Goal: Information Seeking & Learning: Learn about a topic

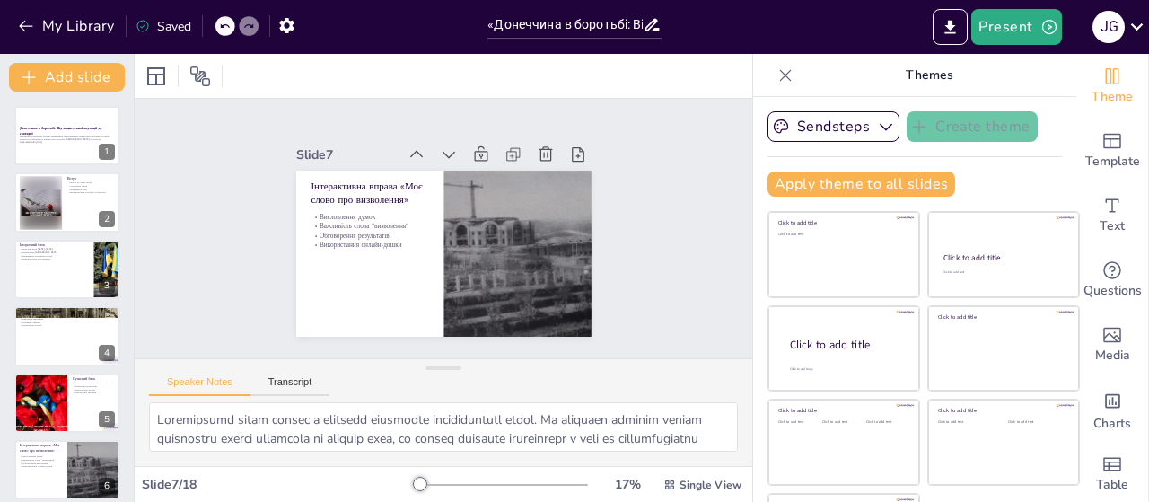
scroll to position [239, 0]
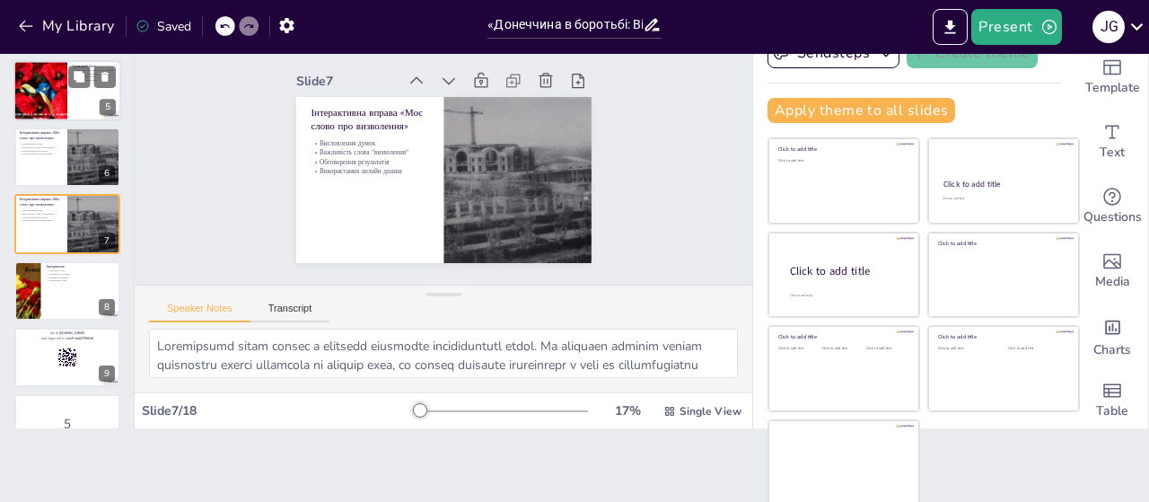
checkbox input "true"
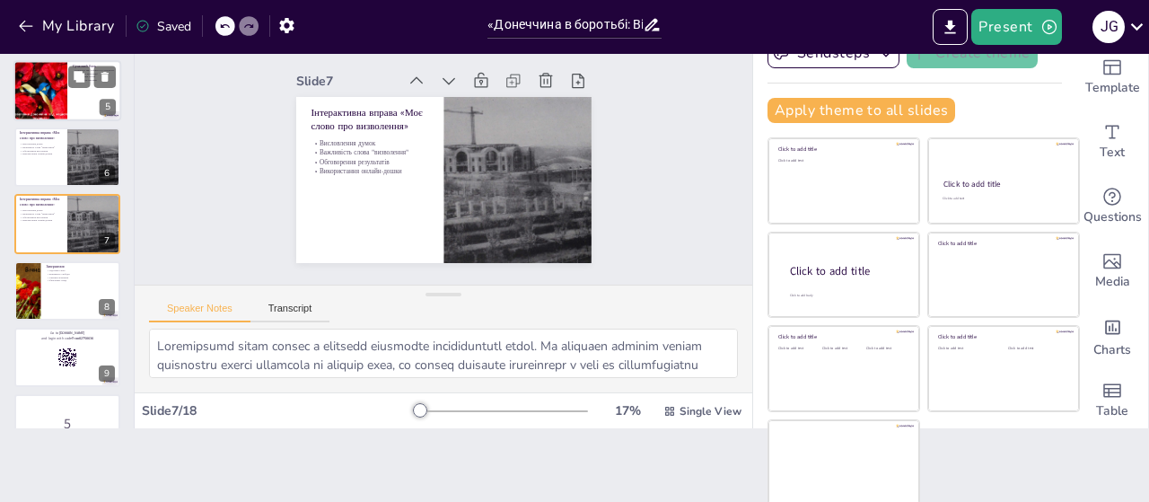
click at [57, 90] on div at bounding box center [40, 90] width 79 height 61
checkbox input "true"
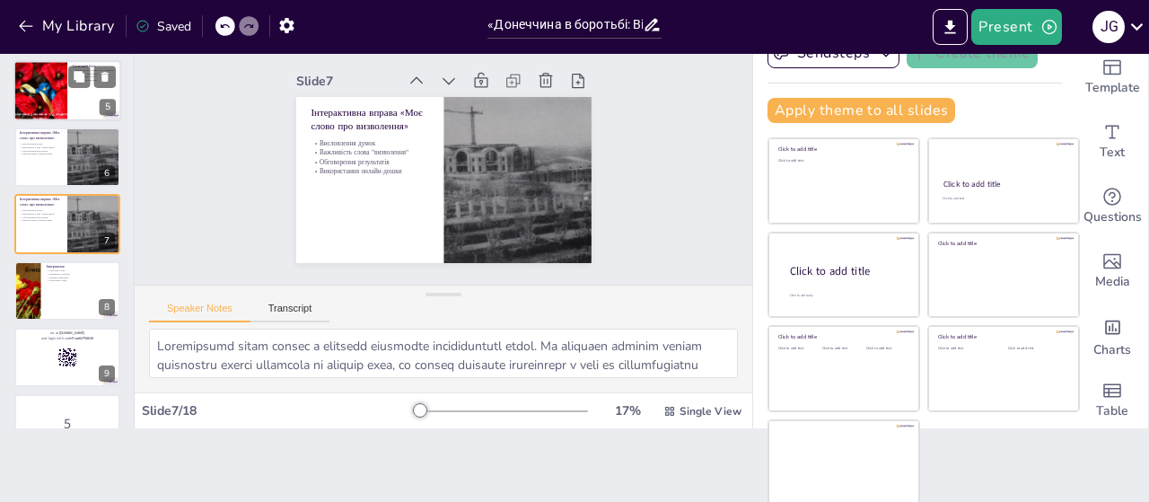
checkbox input "true"
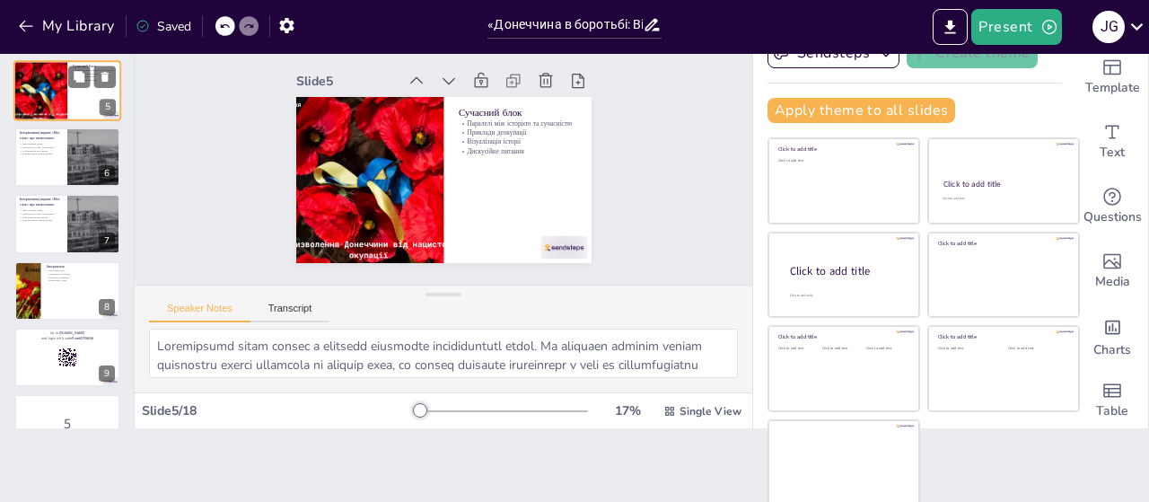
scroll to position [106, 0]
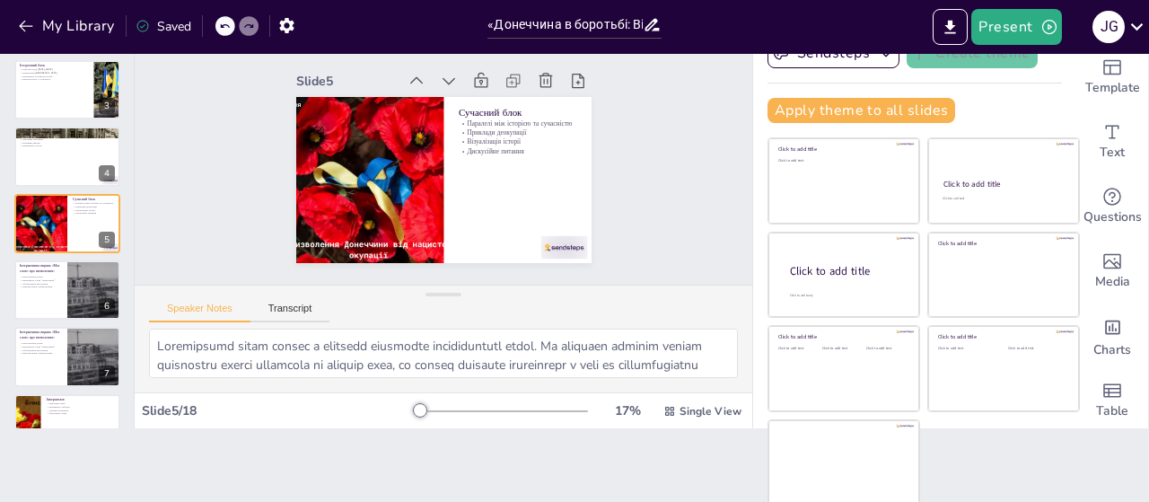
checkbox input "true"
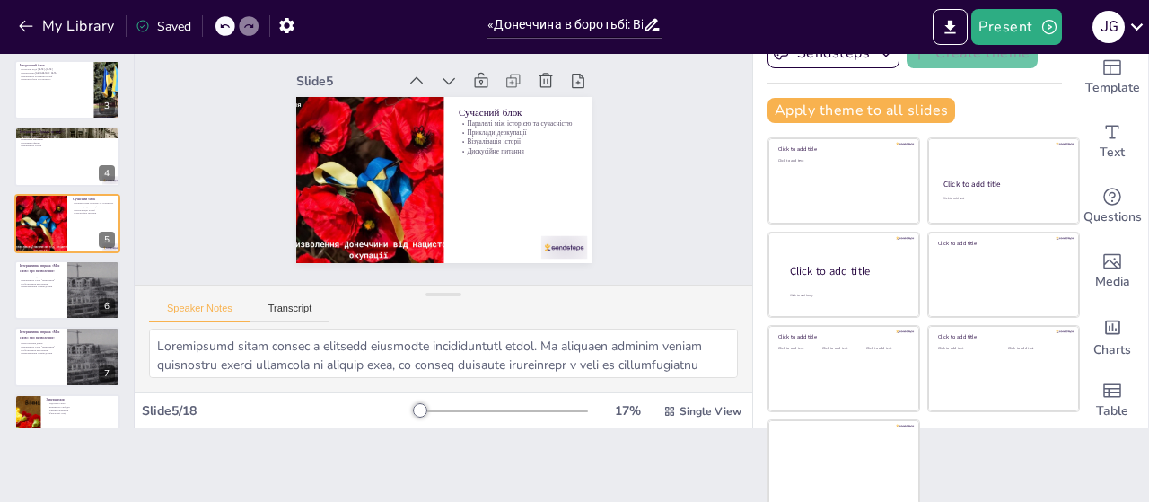
checkbox input "true"
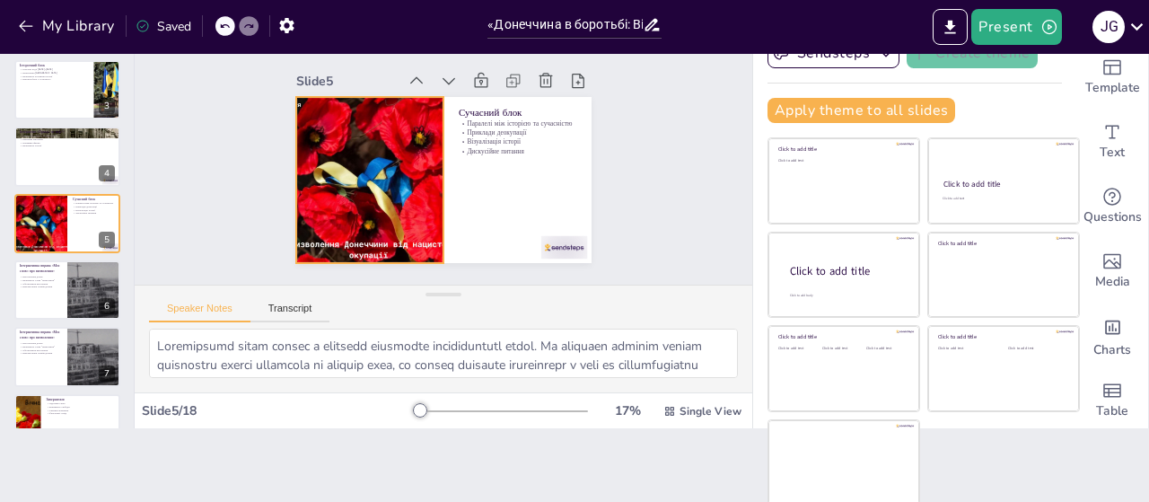
scroll to position [0, 0]
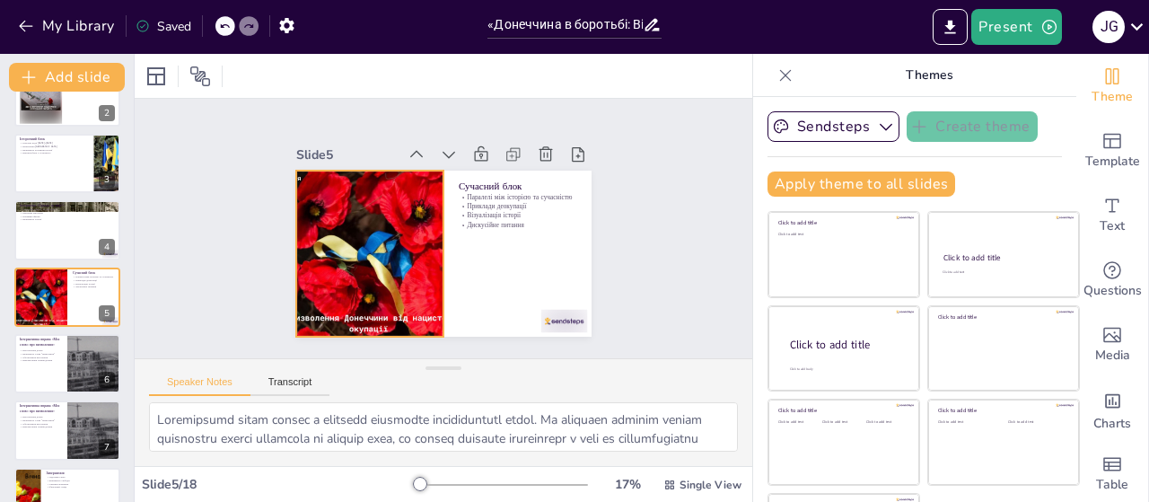
checkbox input "true"
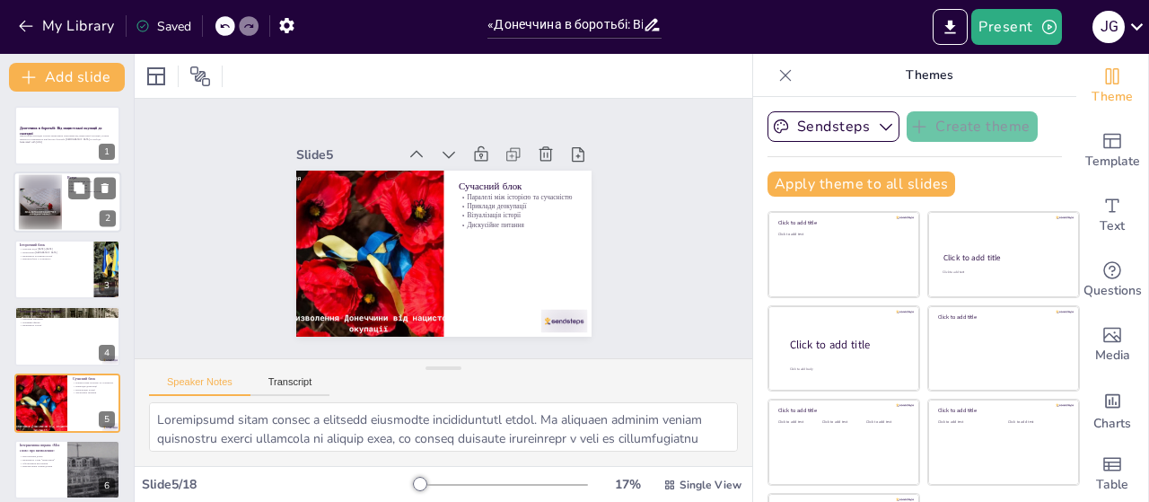
checkbox input "true"
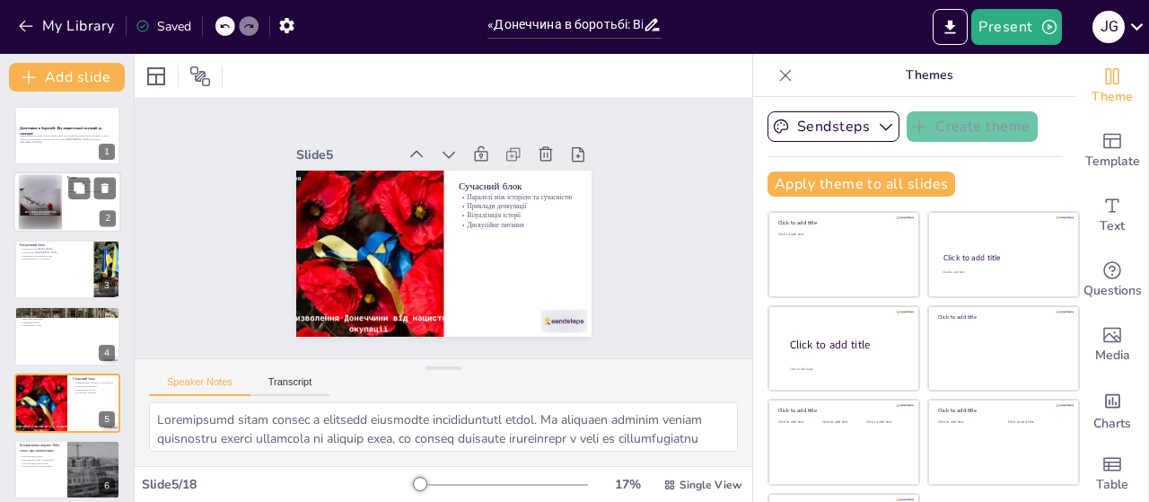
checkbox input "true"
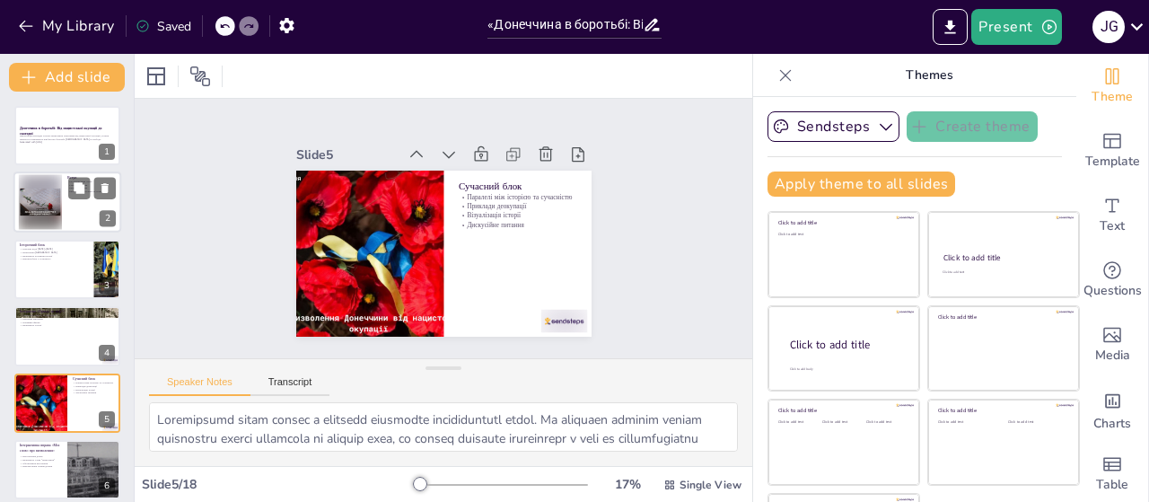
checkbox input "true"
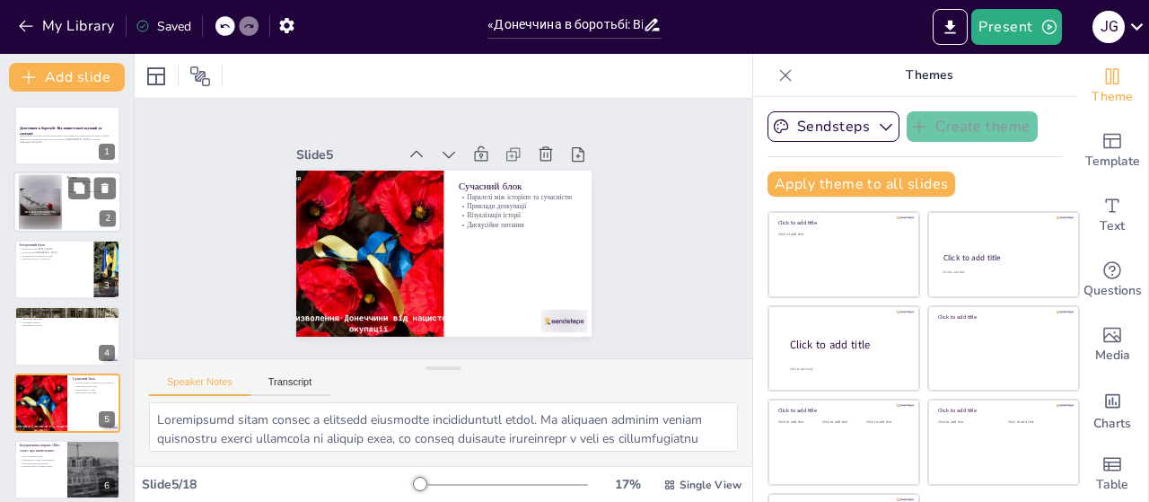
checkbox input "true"
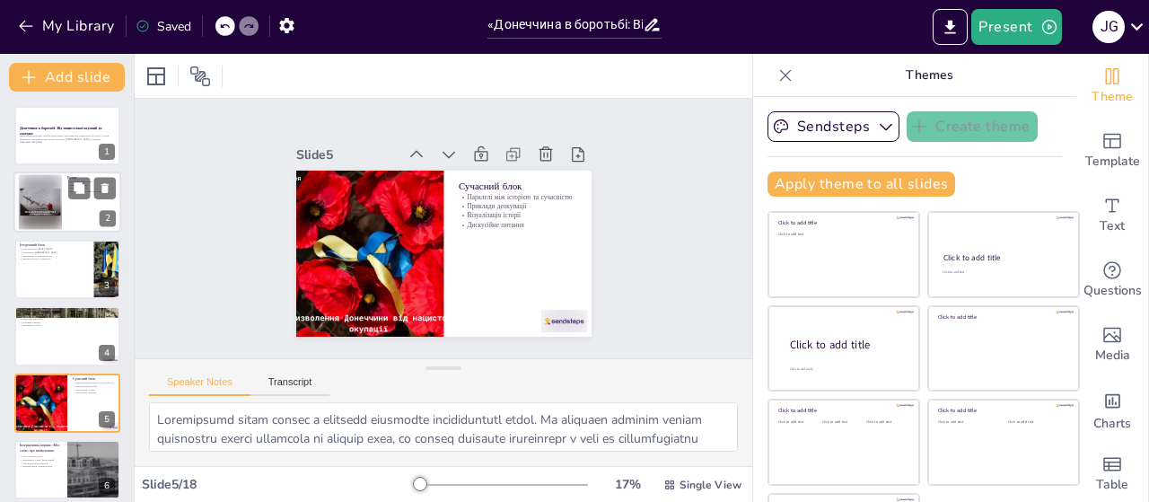
checkbox input "true"
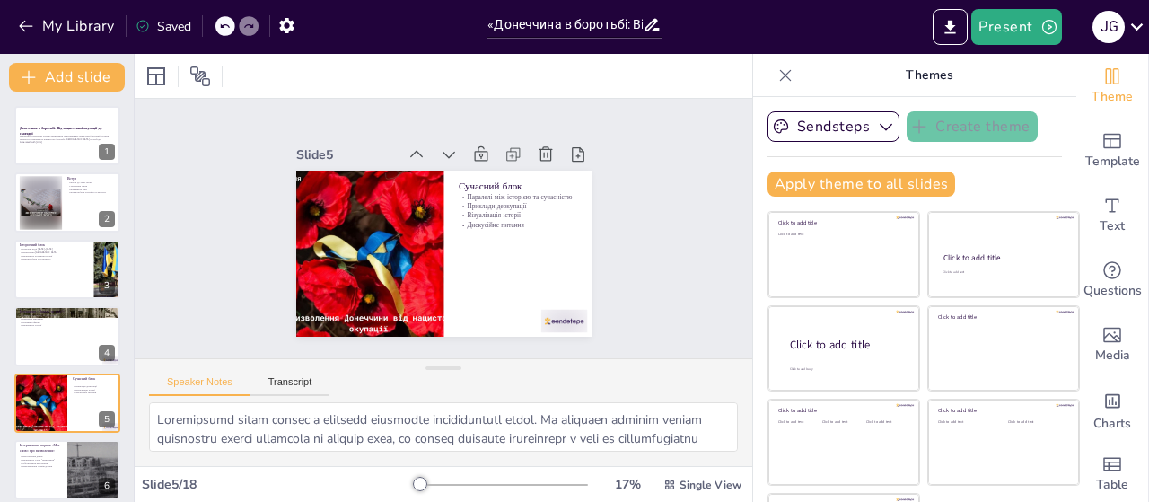
checkbox input "true"
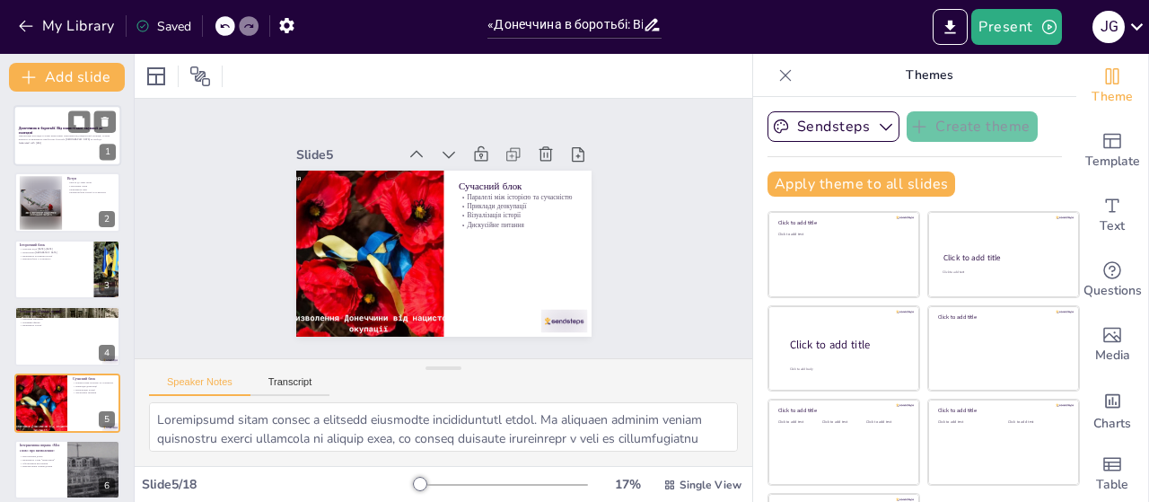
checkbox input "true"
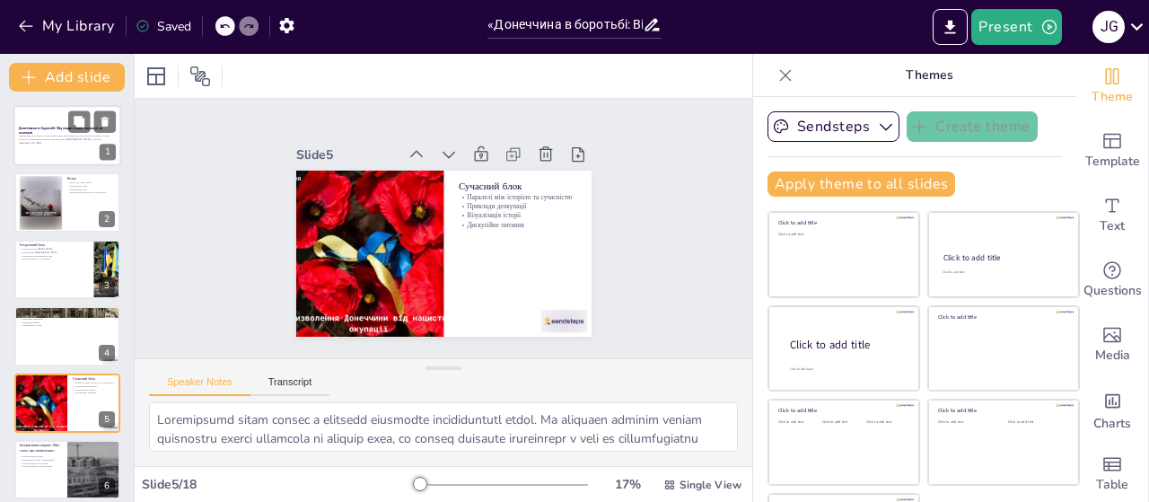
checkbox input "true"
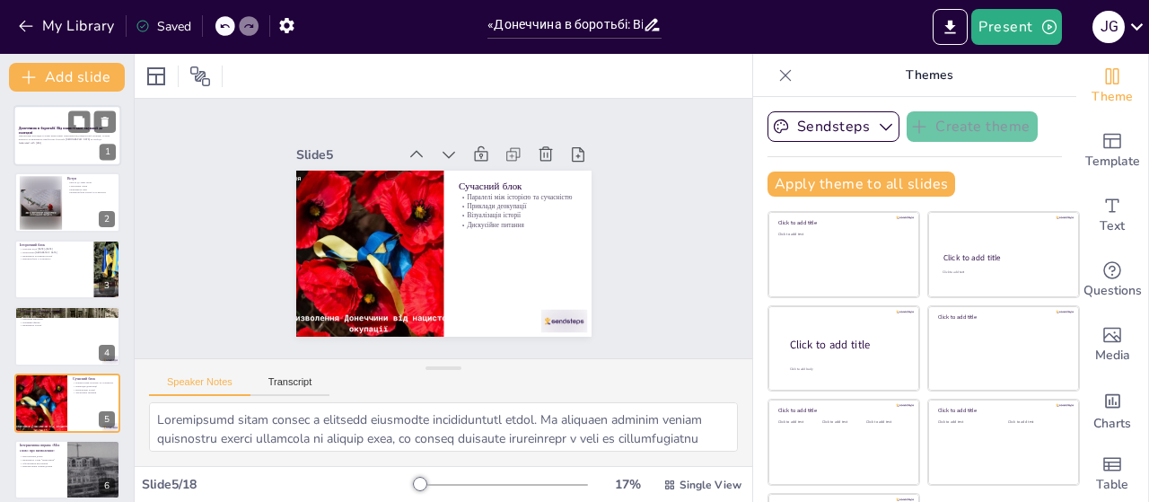
click at [44, 150] on div at bounding box center [67, 135] width 108 height 61
checkbox input "true"
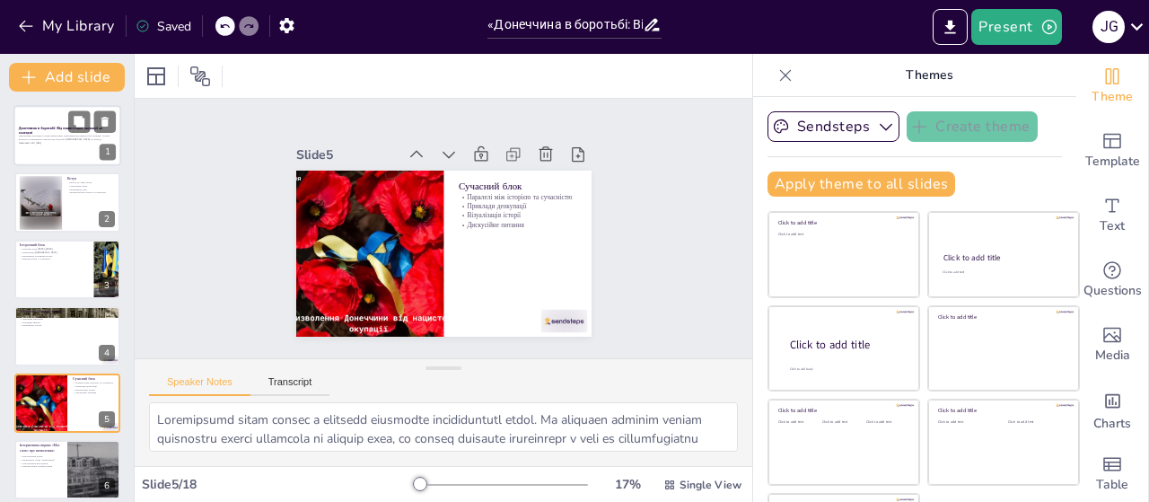
checkbox input "true"
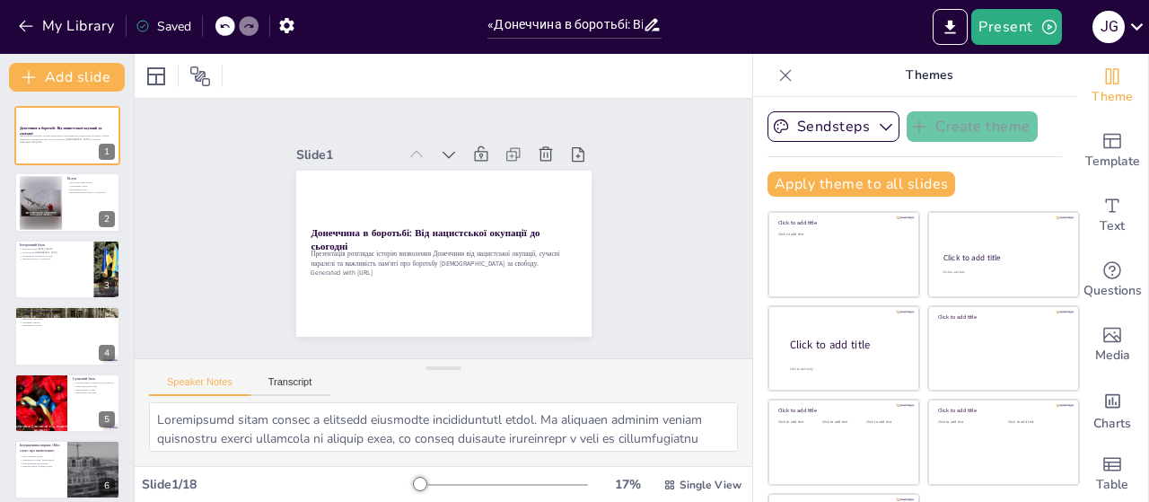
checkbox input "true"
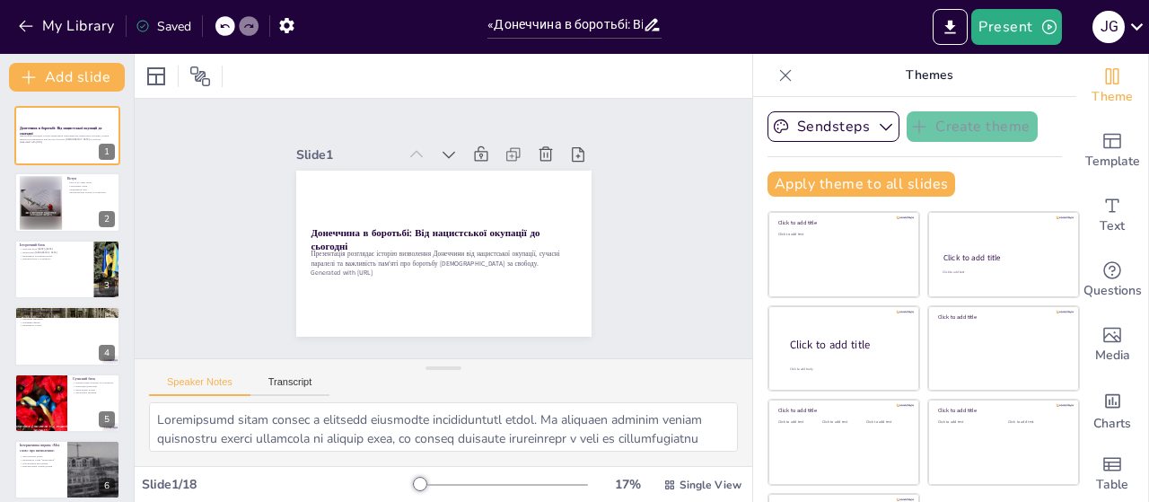
checkbox input "true"
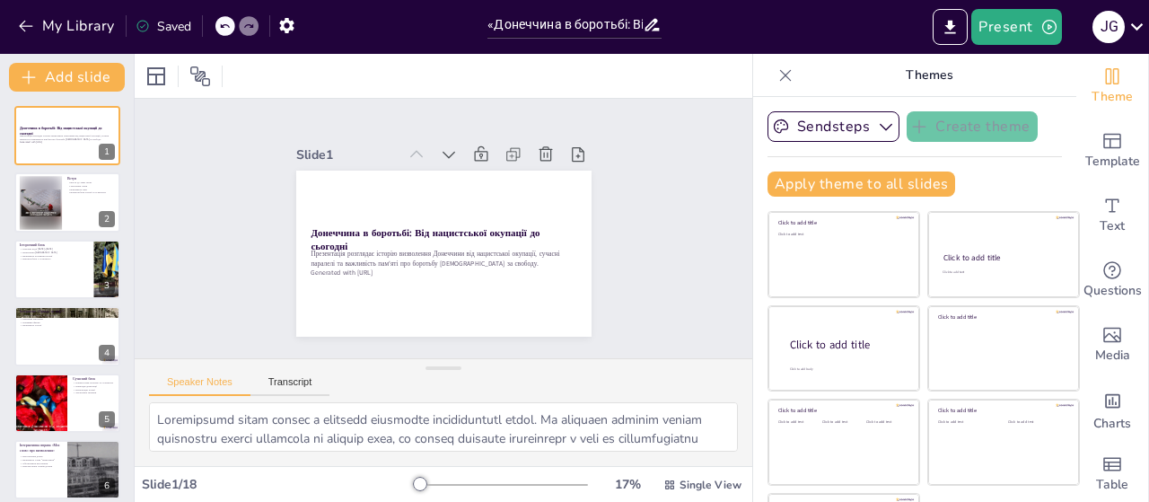
checkbox input "true"
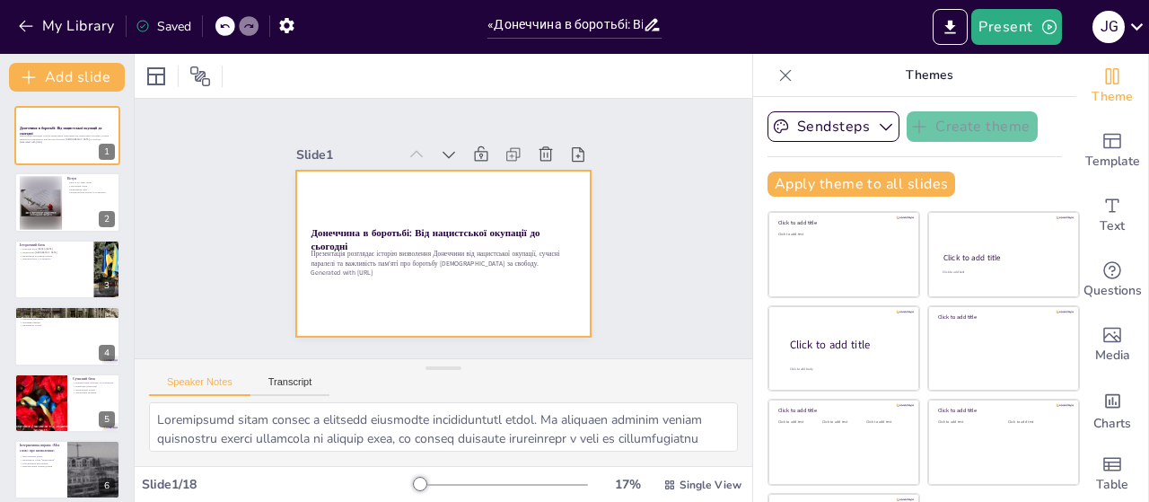
checkbox input "true"
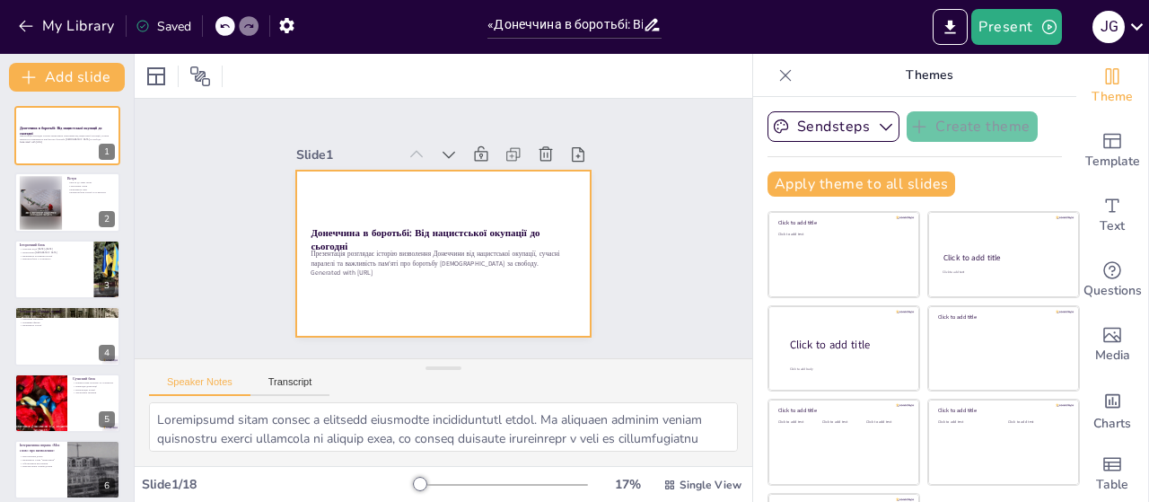
checkbox input "true"
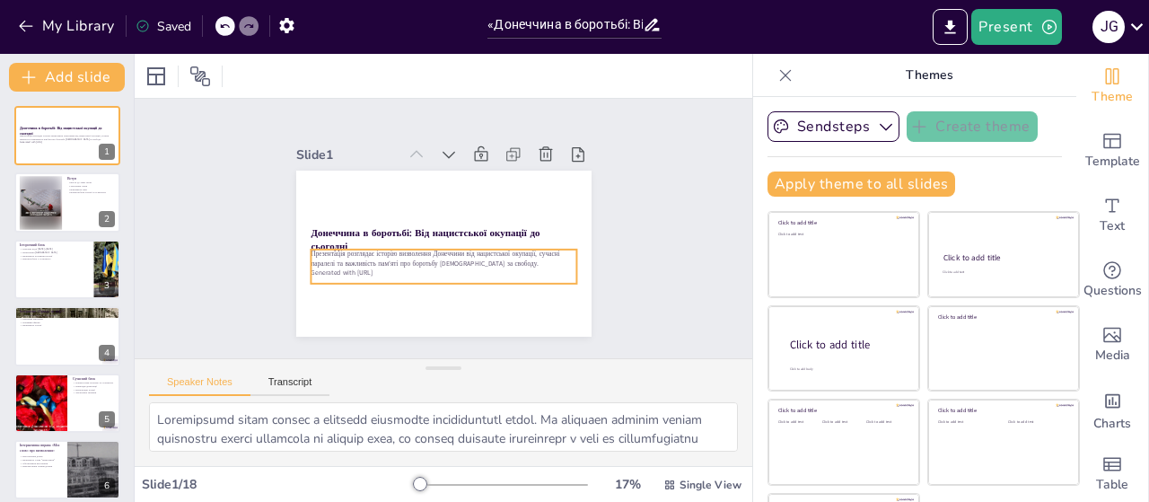
checkbox input "true"
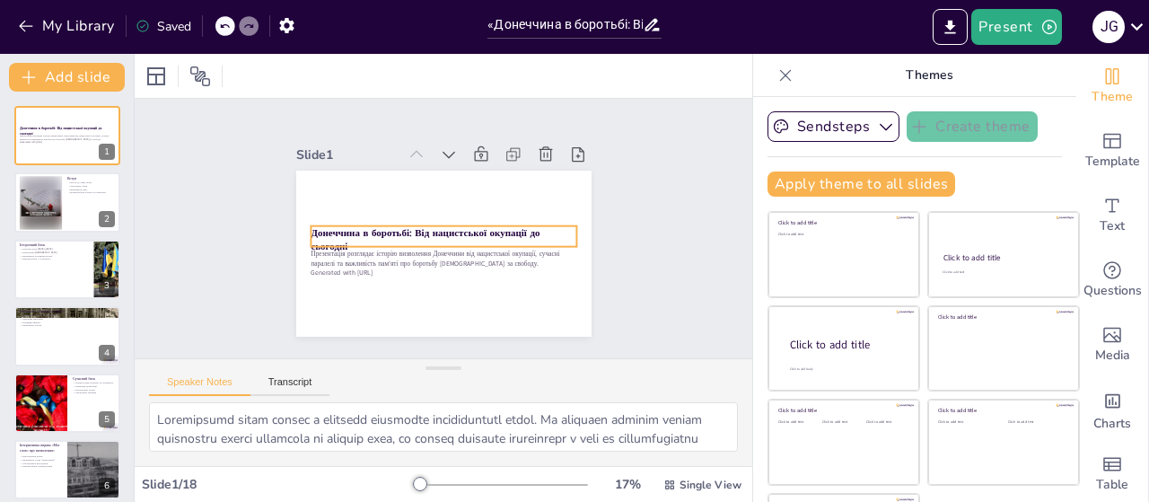
checkbox input "true"
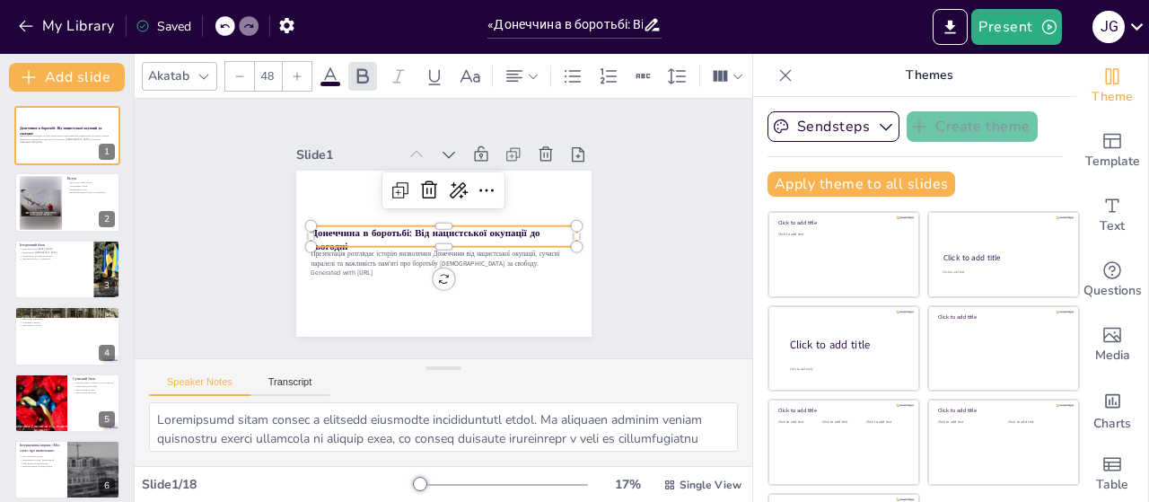
click at [336, 234] on p "Донеччина в боротьбі: Від нацистської окупації до сьогодні" at bounding box center [444, 240] width 266 height 28
checkbox input "true"
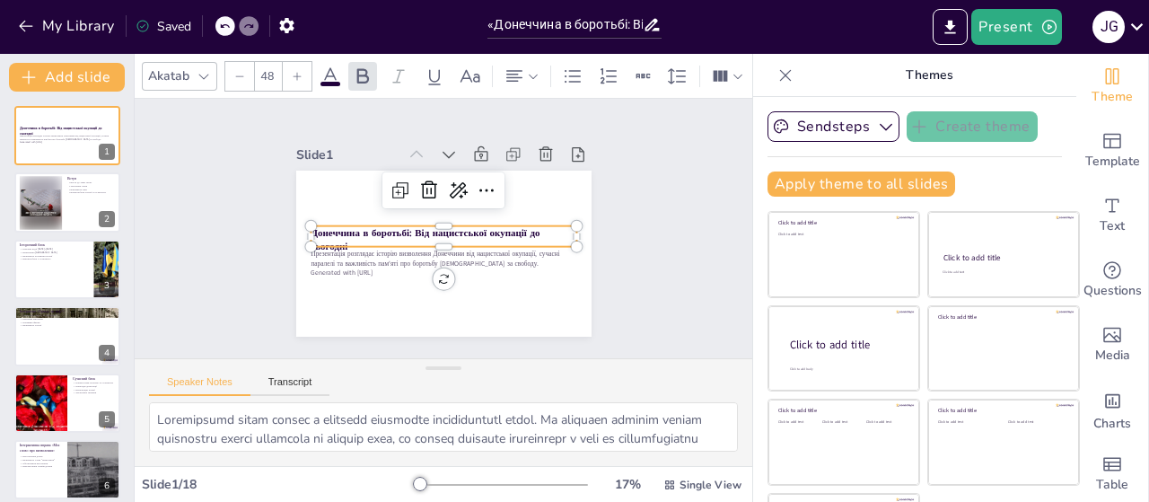
checkbox input "true"
click at [336, 234] on p "Донеччина в боротьбі: Від нацистської окупації до сьогодні" at bounding box center [444, 240] width 266 height 28
checkbox input "true"
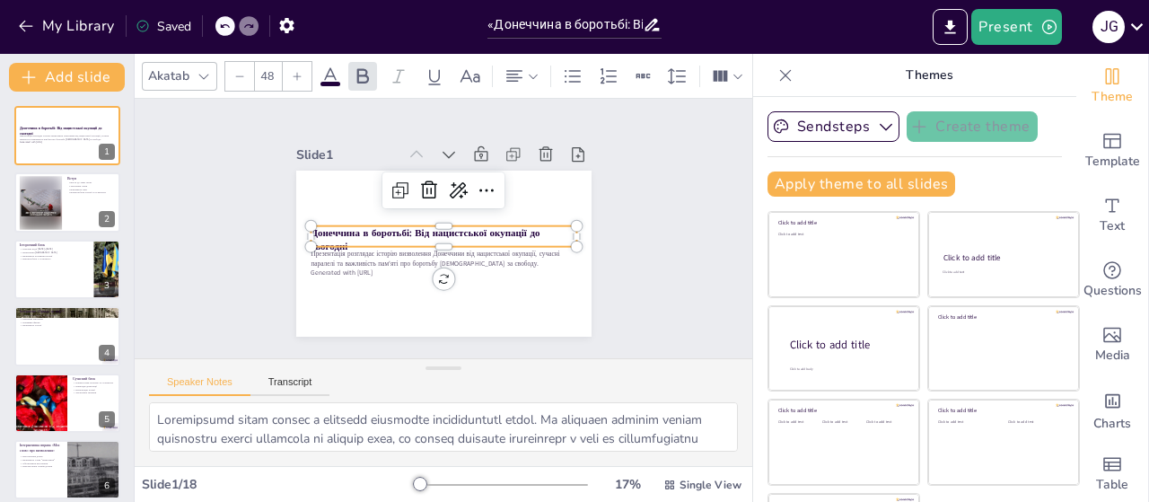
checkbox input "true"
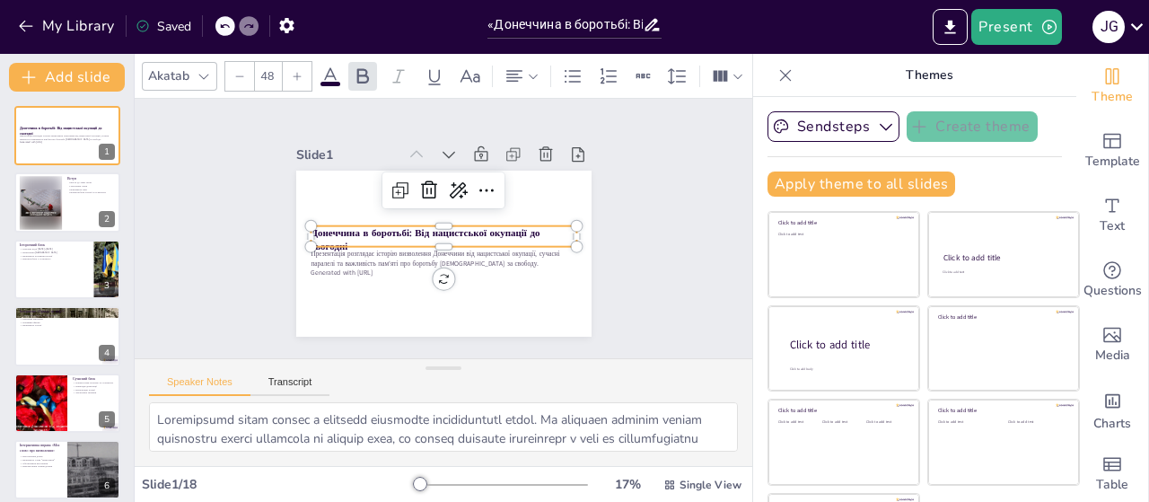
checkbox input "true"
click at [336, 234] on p "Донеччина в боротьбі: Від нацистської окупації до сьогодні" at bounding box center [444, 240] width 266 height 28
checkbox input "true"
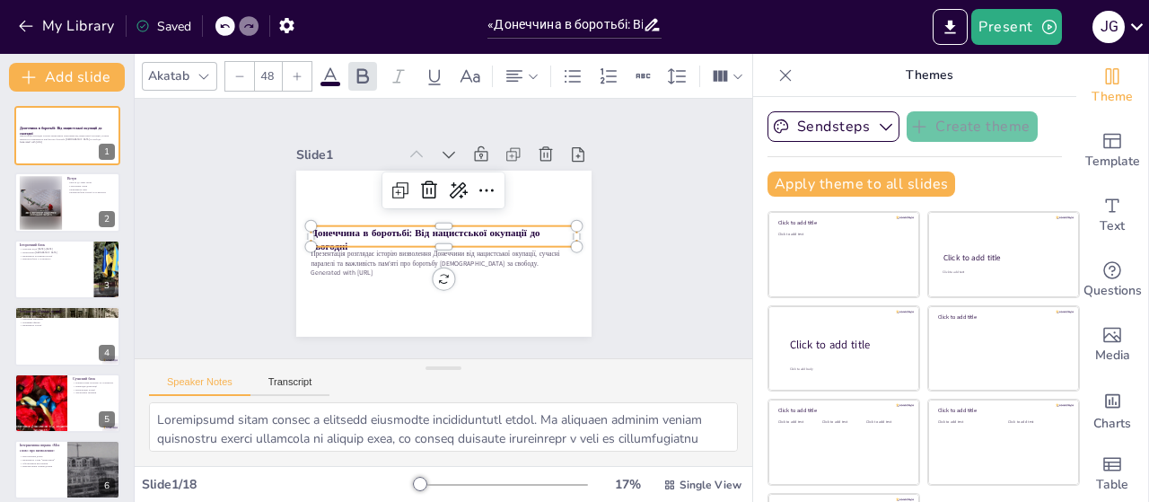
checkbox input "true"
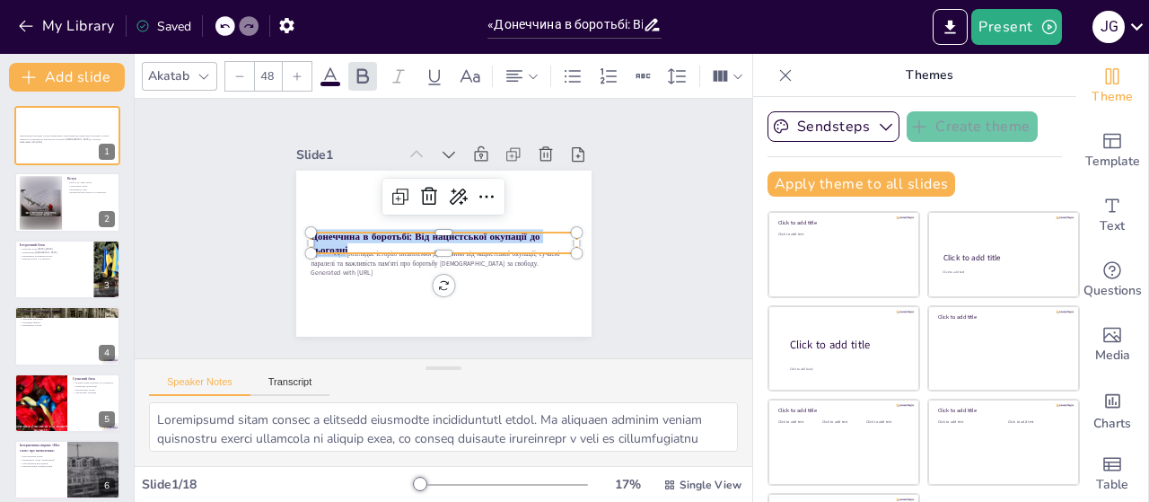
click at [336, 234] on strong "Донеччина в боротьбі: Від нацистської окупації до сьогодні" at bounding box center [425, 243] width 229 height 27
checkbox input "true"
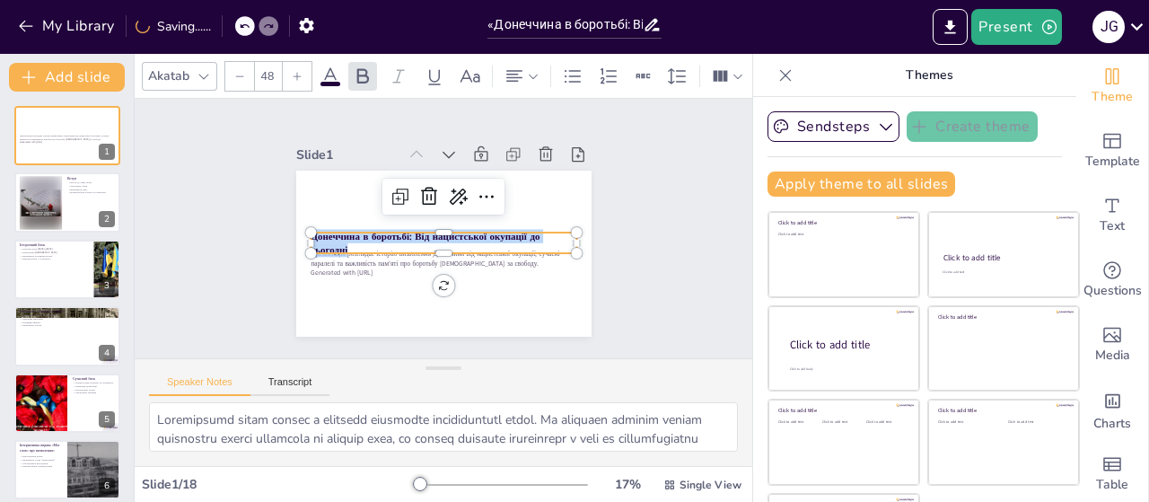
checkbox input "true"
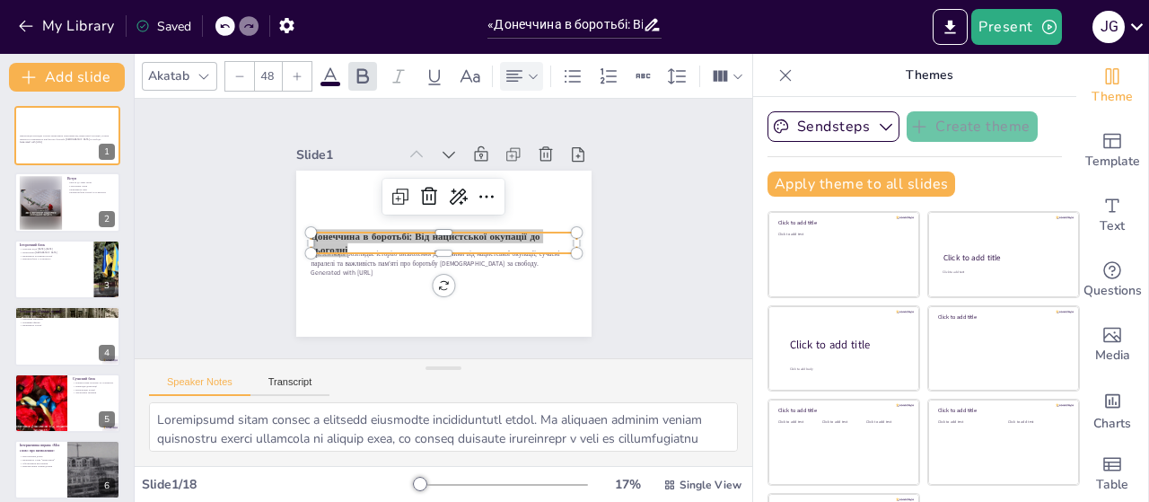
checkbox input "true"
